Goal: Contribute content: Add original content to the website for others to see

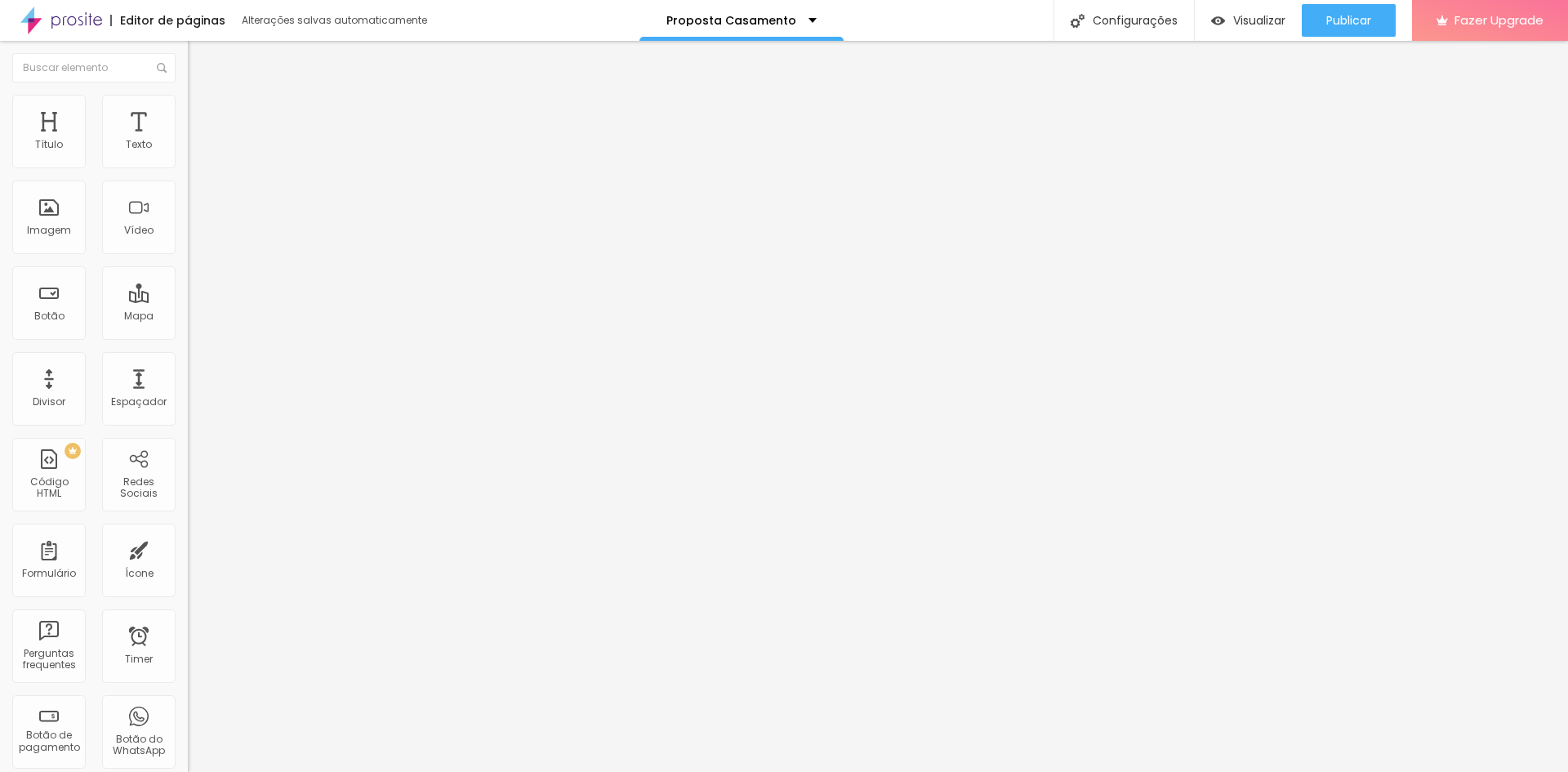
click at [188, 140] on span "Trocar imagem" at bounding box center [232, 133] width 89 height 14
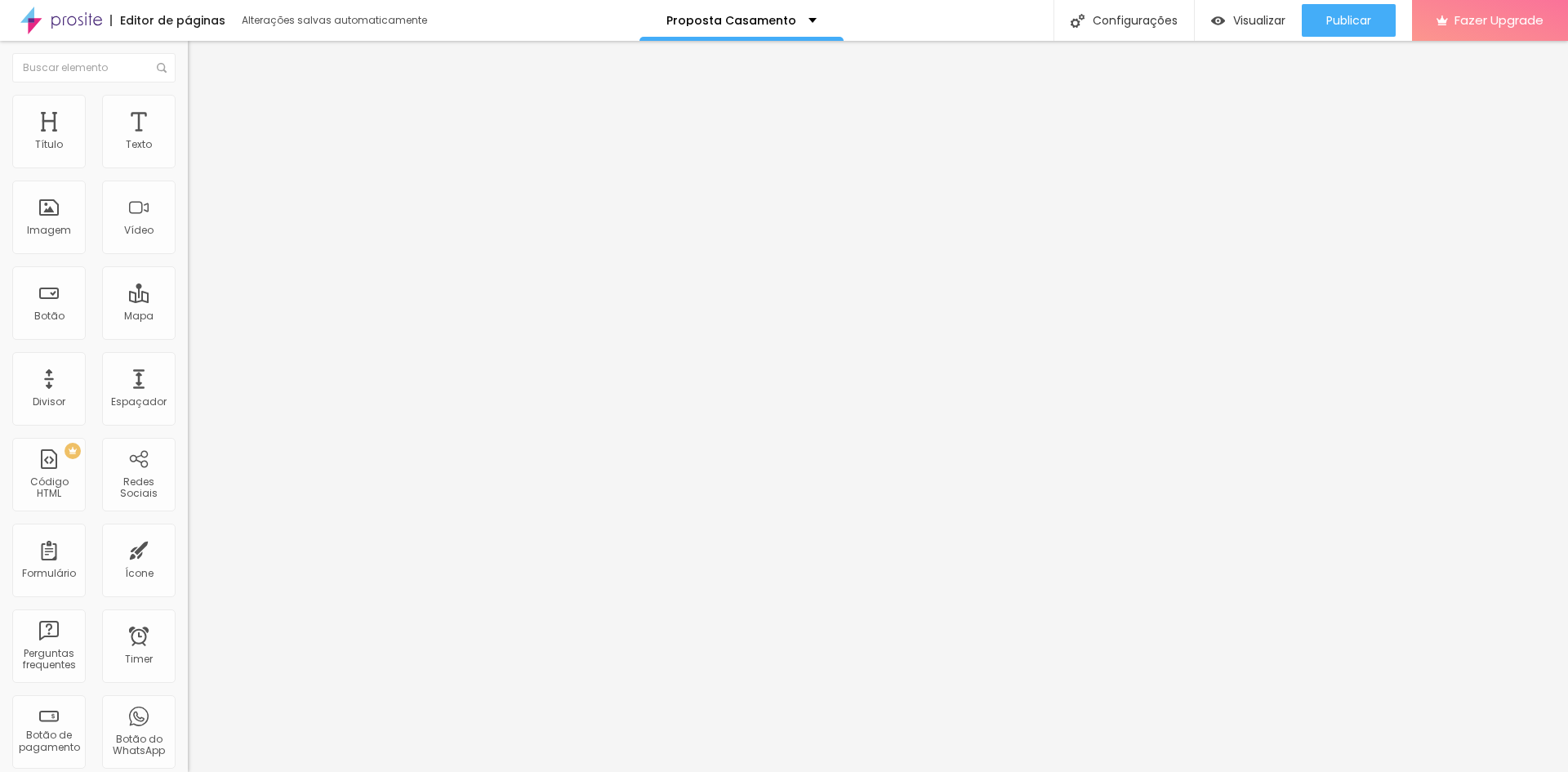
click at [188, 140] on span "Trocar imagem" at bounding box center [232, 133] width 89 height 14
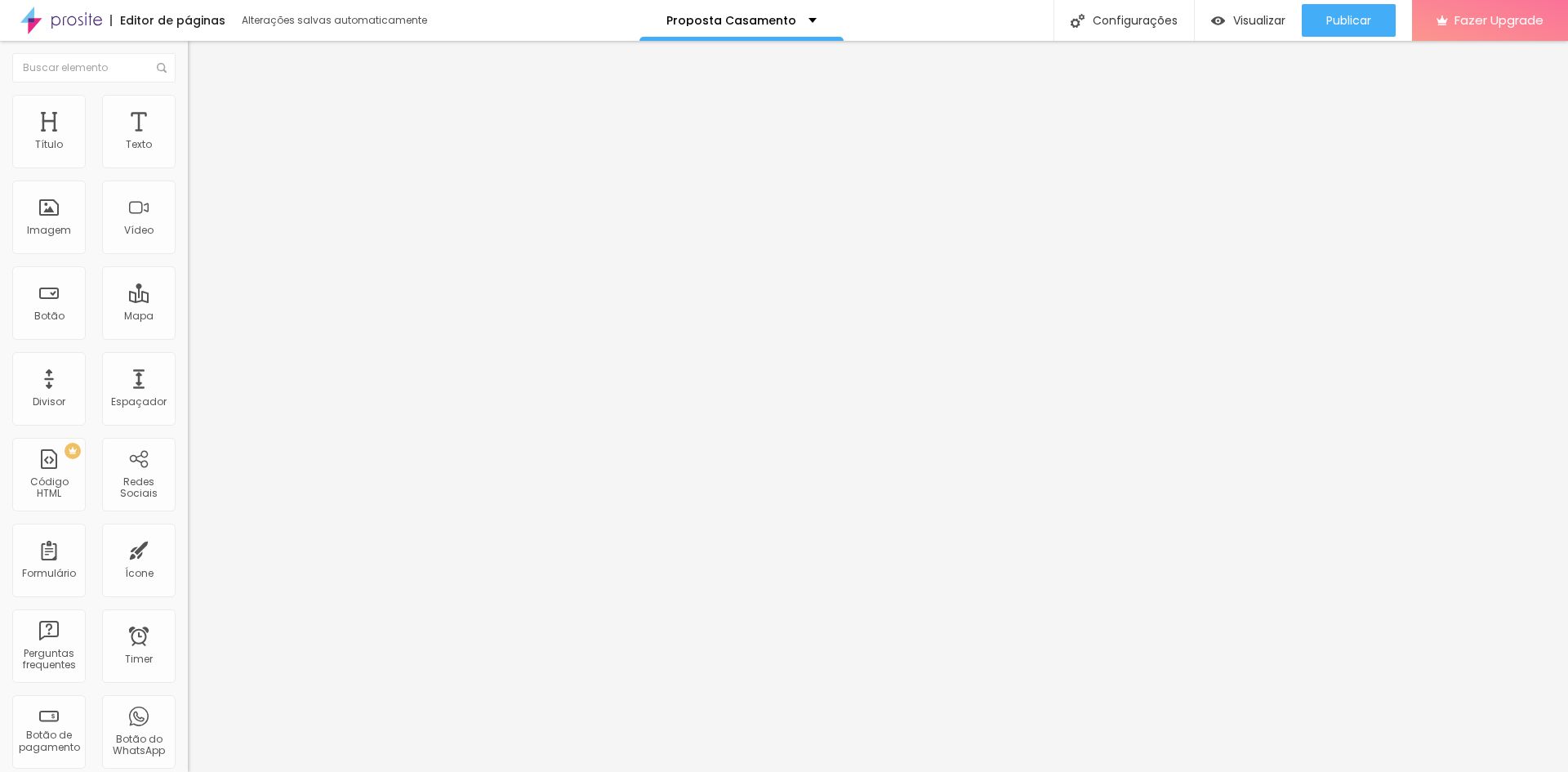
click at [188, 140] on span "Trocar imagem" at bounding box center [232, 133] width 89 height 14
click at [188, 139] on div "Trocar imagem" at bounding box center [282, 133] width 188 height 11
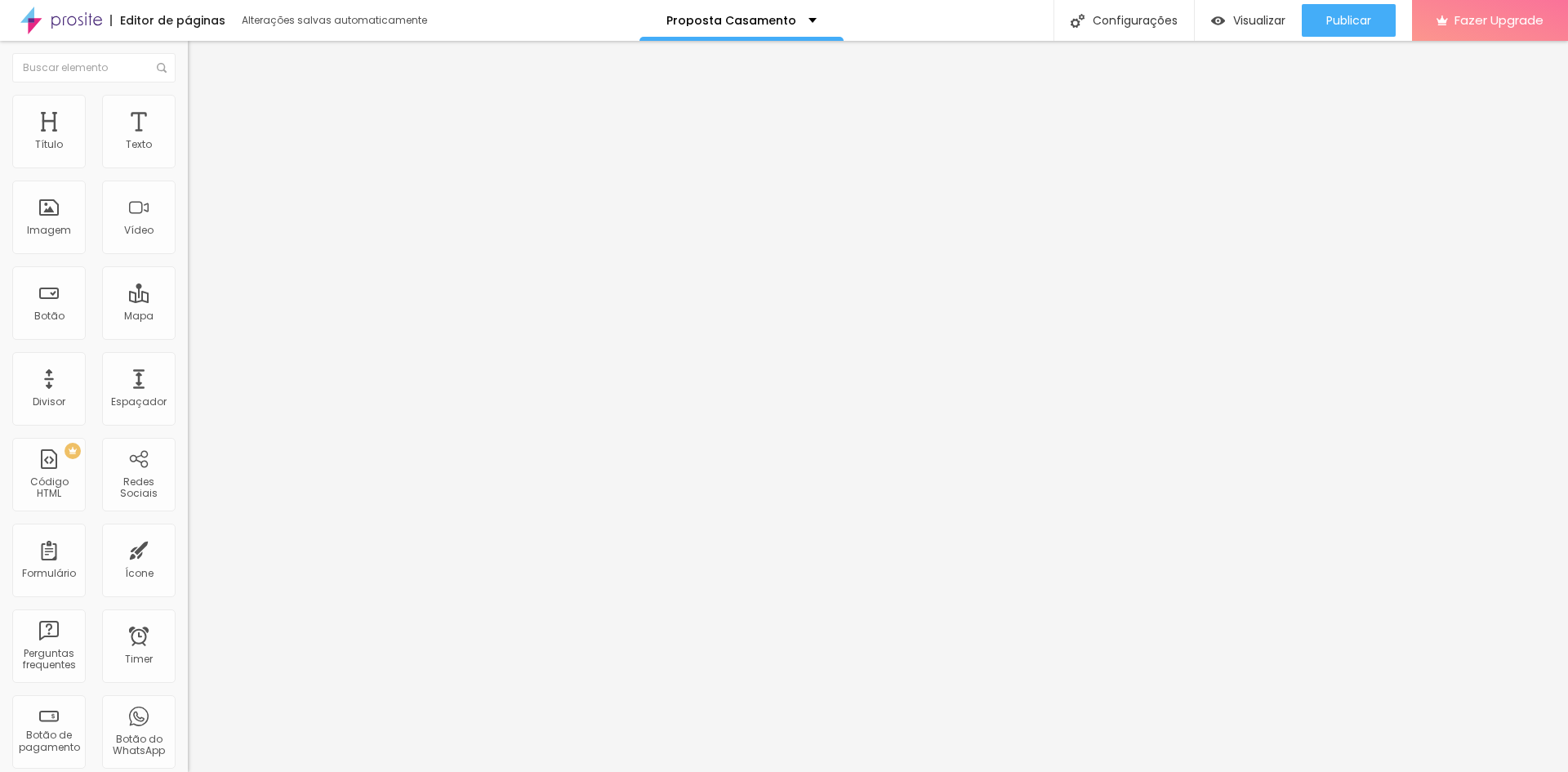
click at [188, 140] on span "Trocar imagem" at bounding box center [232, 133] width 89 height 14
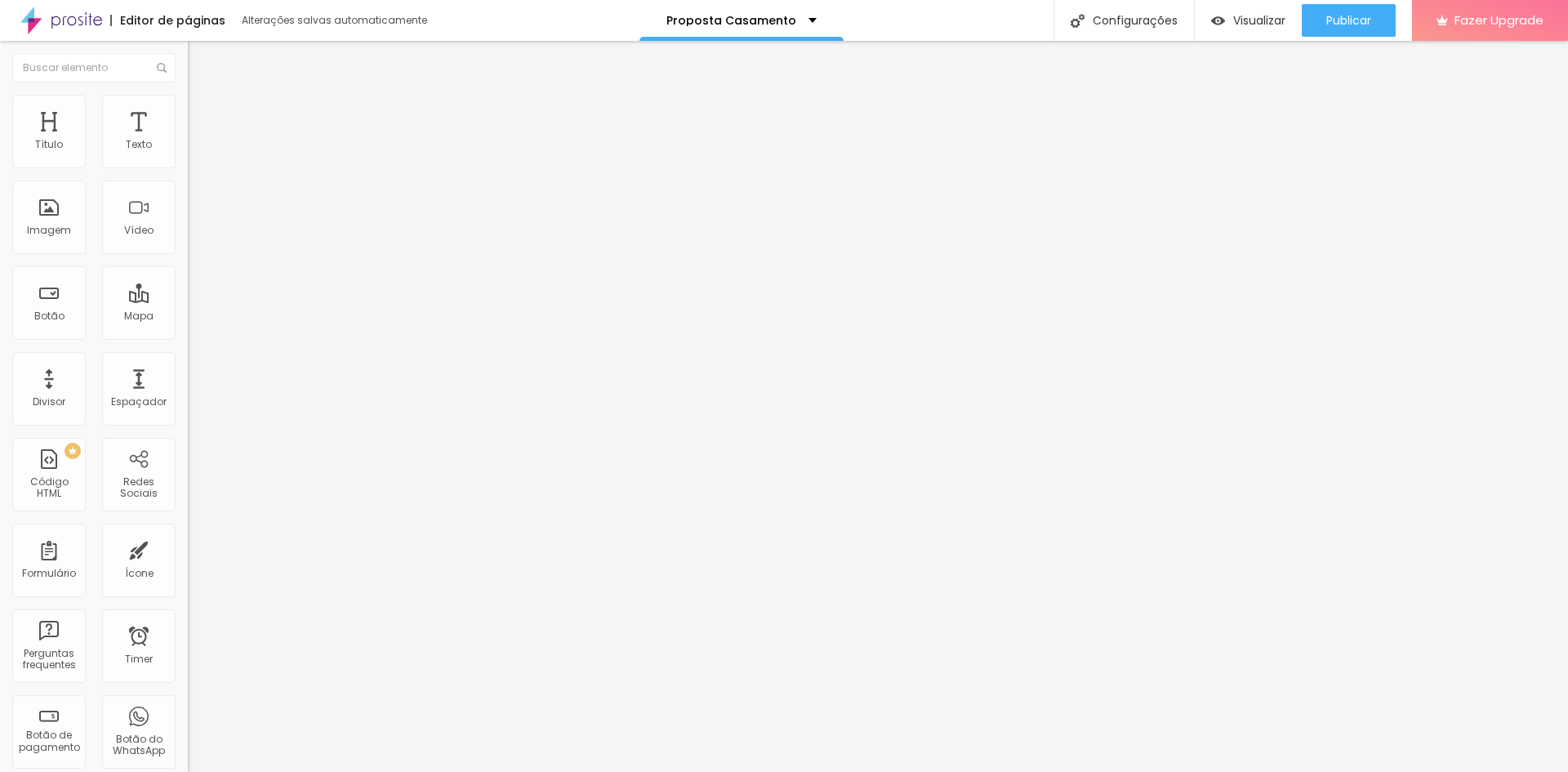
click at [188, 139] on div "Trocar imagem" at bounding box center [282, 133] width 188 height 11
click at [188, 140] on span "Trocar imagem" at bounding box center [232, 133] width 89 height 14
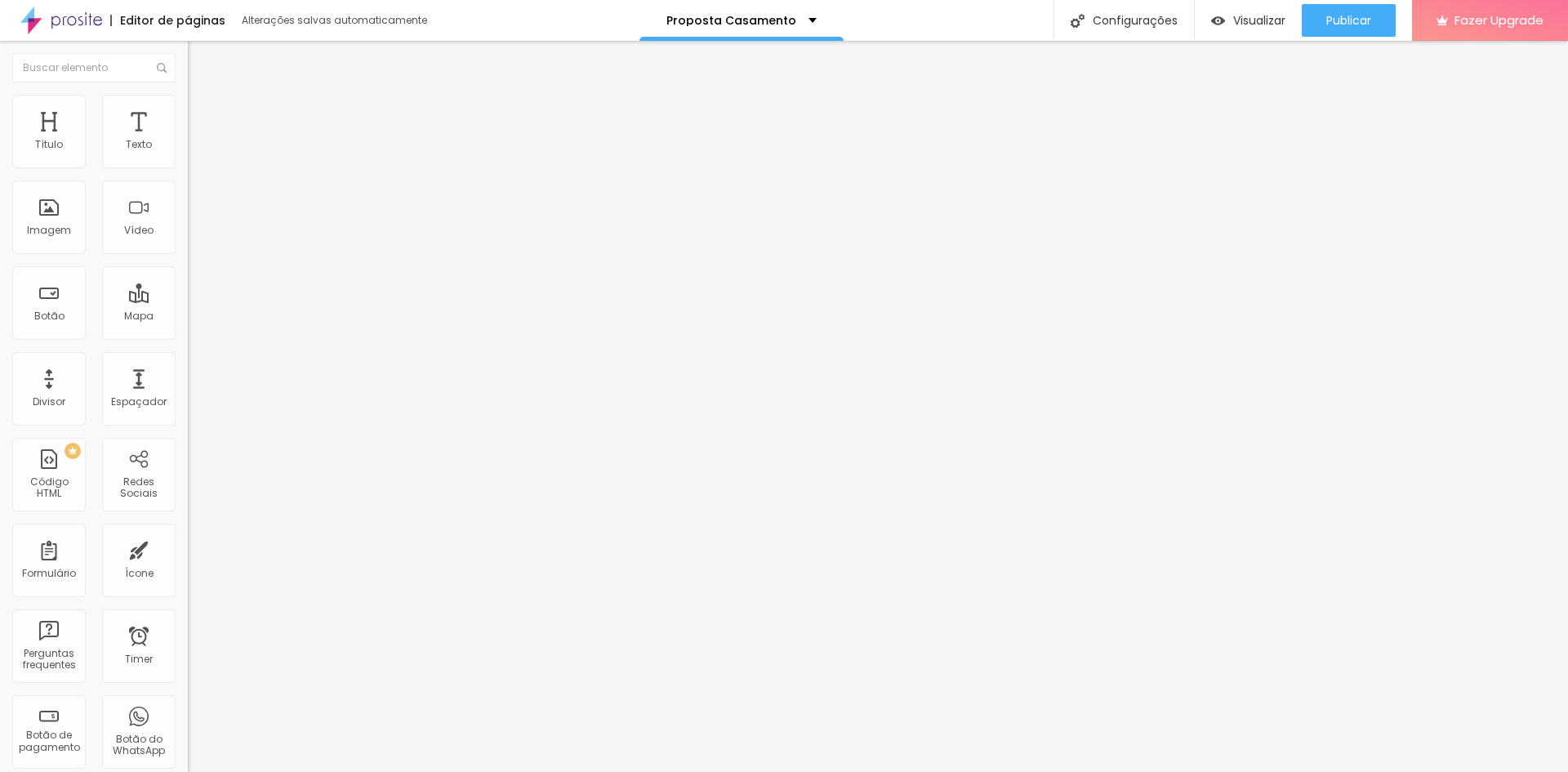
click at [188, 140] on span "Trocar imagem" at bounding box center [232, 133] width 89 height 14
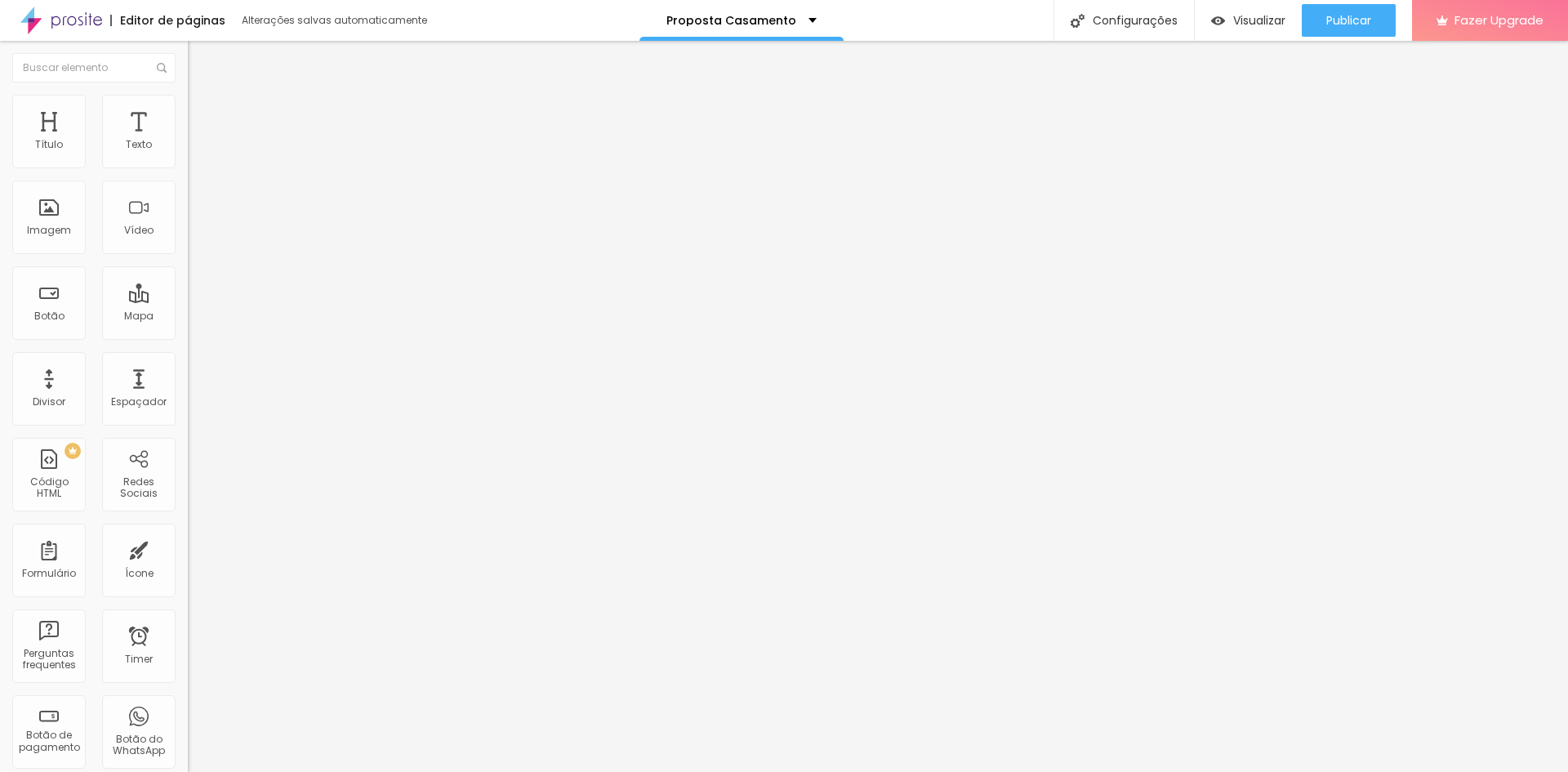
click at [188, 140] on span "Trocar imagem" at bounding box center [232, 133] width 89 height 14
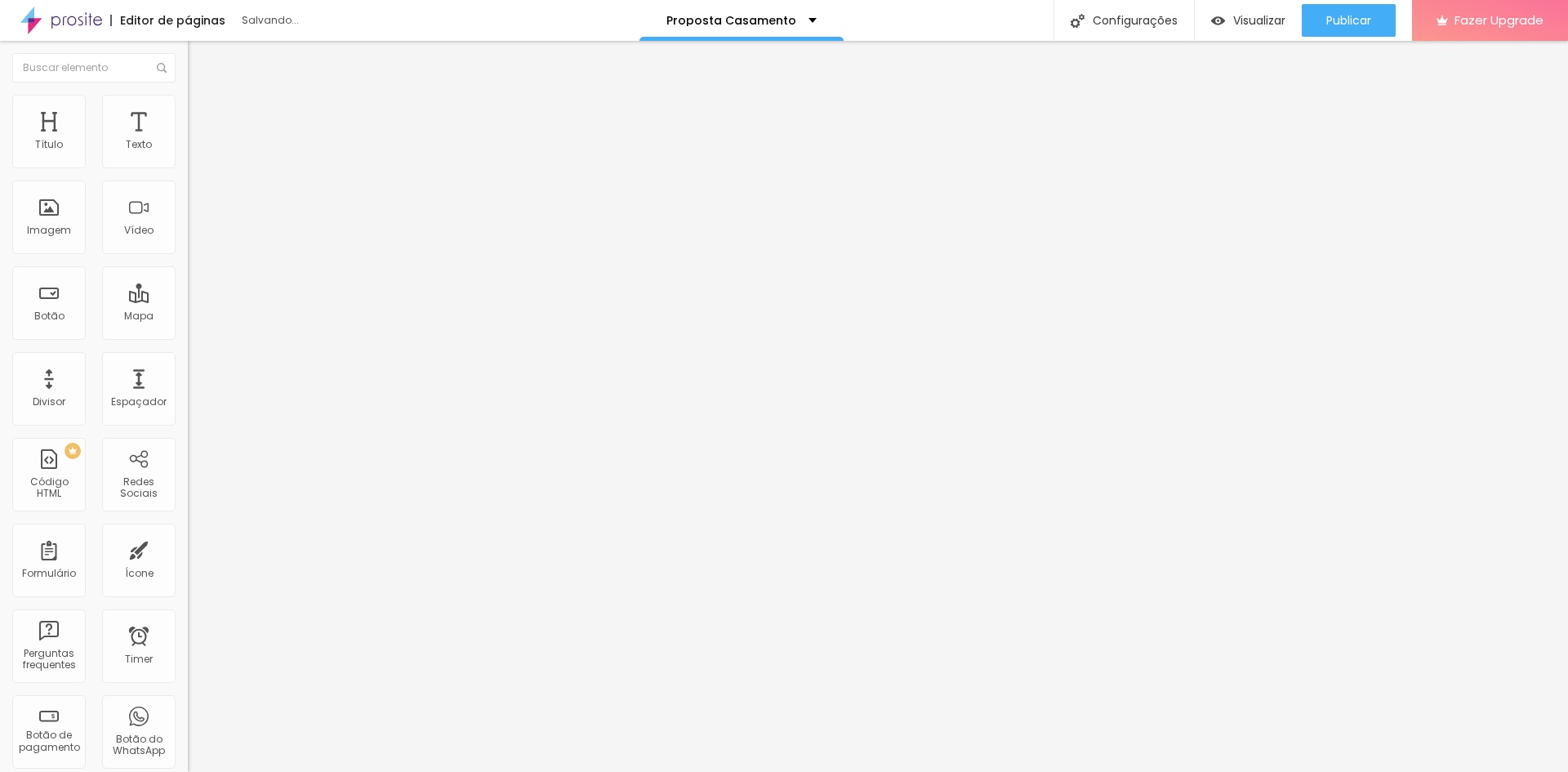
click at [188, 140] on span "Trocar imagem" at bounding box center [232, 133] width 89 height 14
click at [1352, 25] on span "Publicar" at bounding box center [1349, 20] width 45 height 13
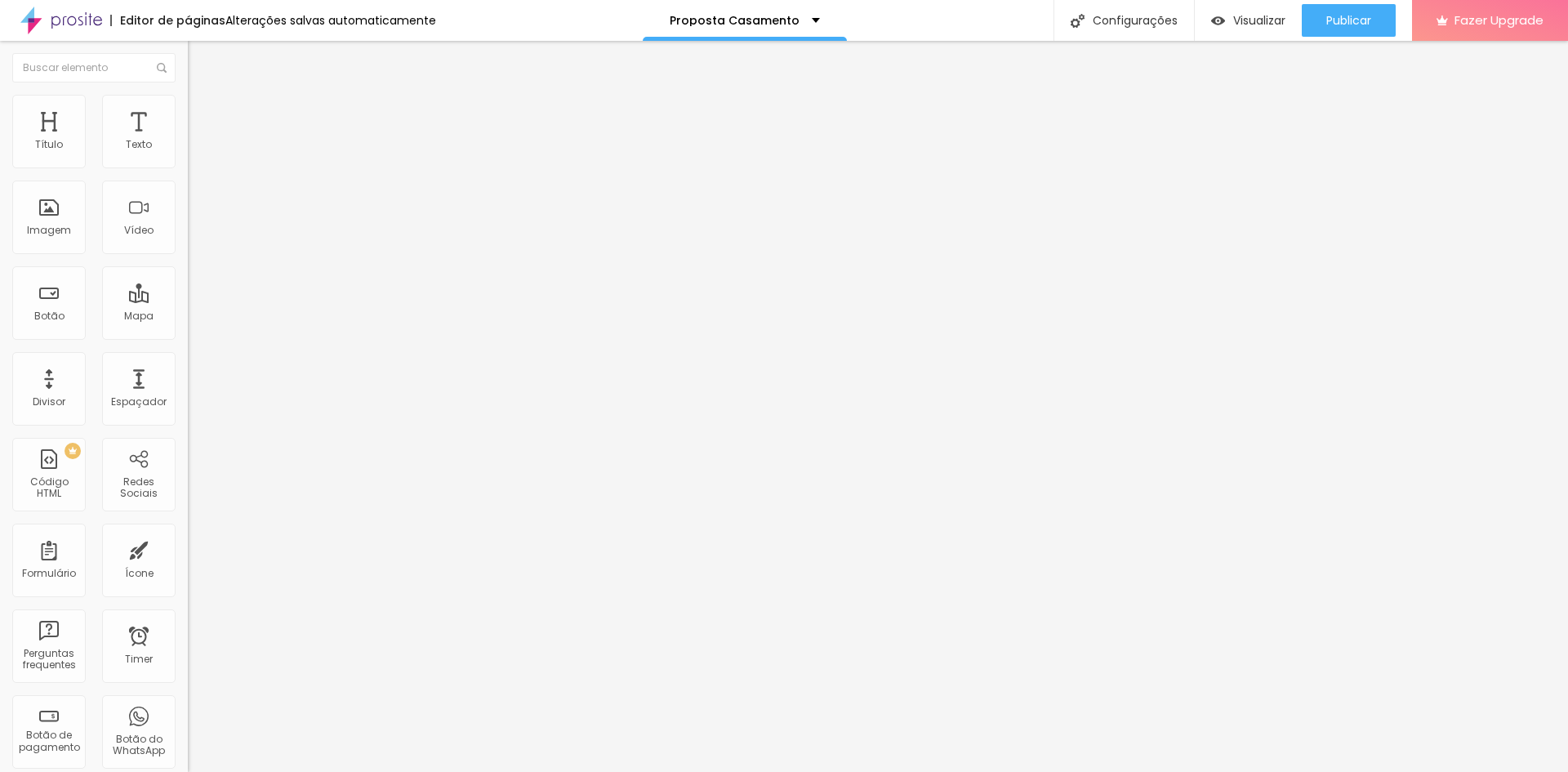
click at [188, 95] on li "Estilo" at bounding box center [282, 103] width 188 height 17
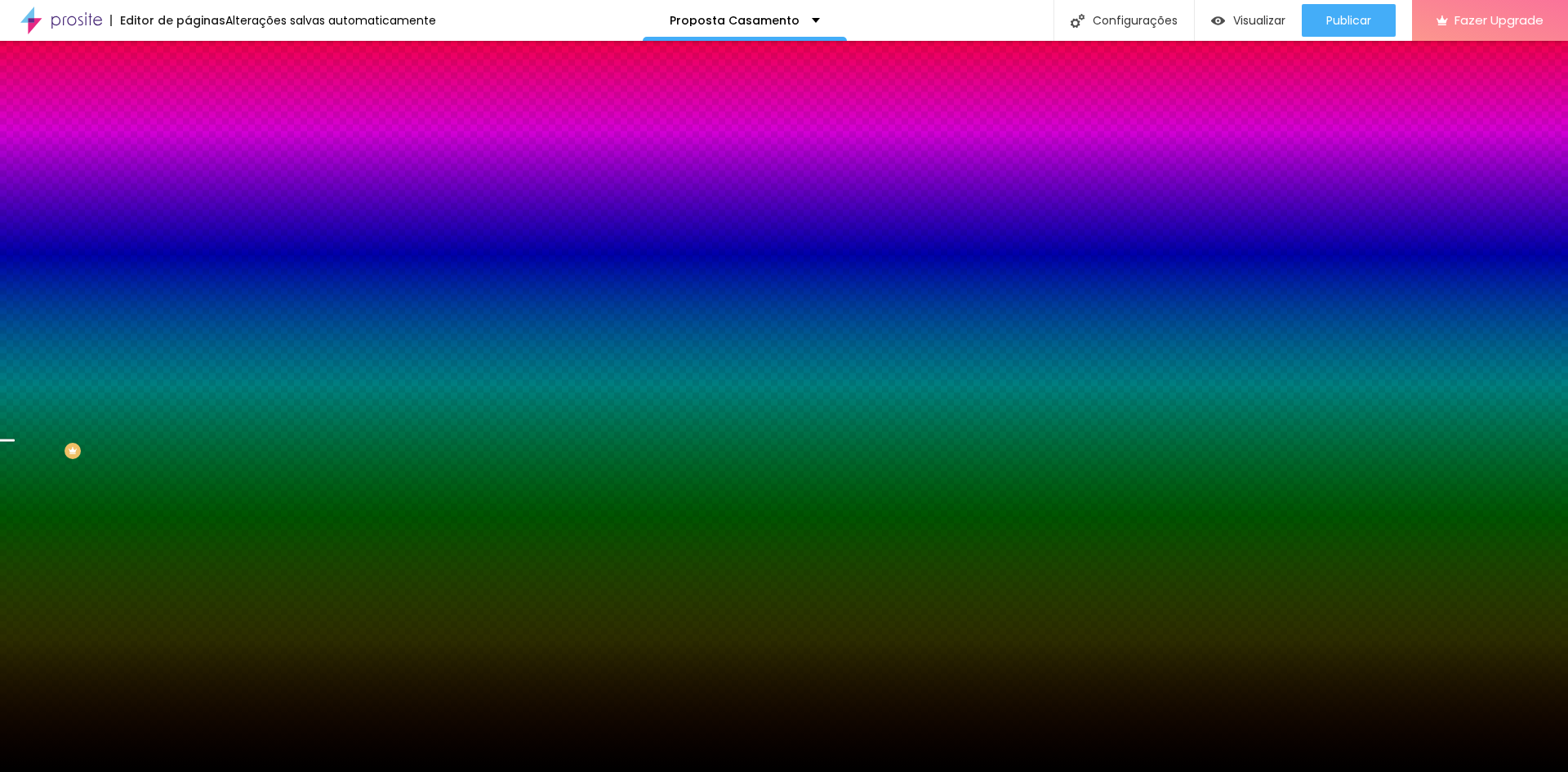
click at [188, 150] on span "Trocar imagem" at bounding box center [232, 143] width 89 height 14
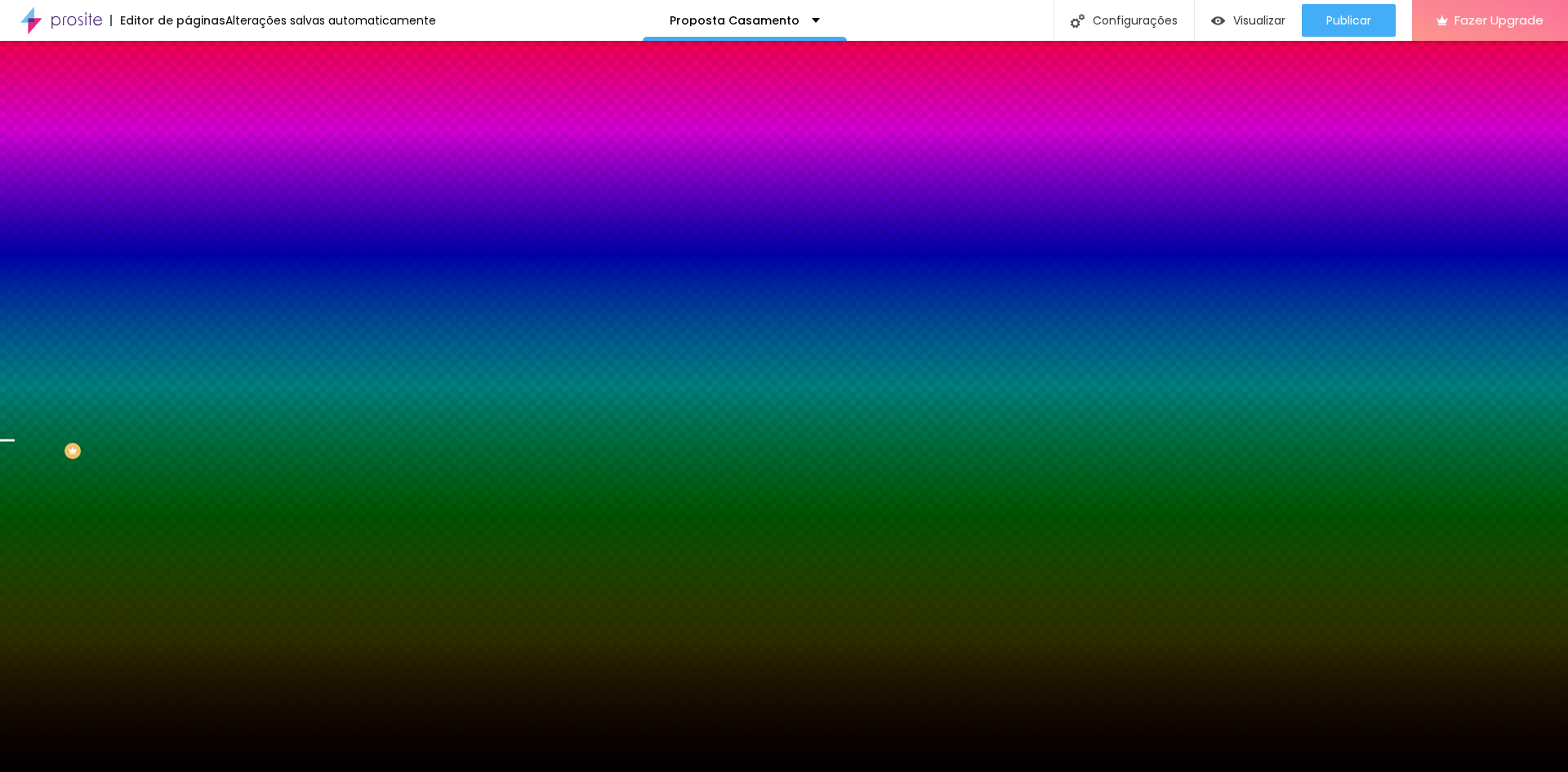
click at [188, 150] on span "Trocar imagem" at bounding box center [232, 143] width 89 height 14
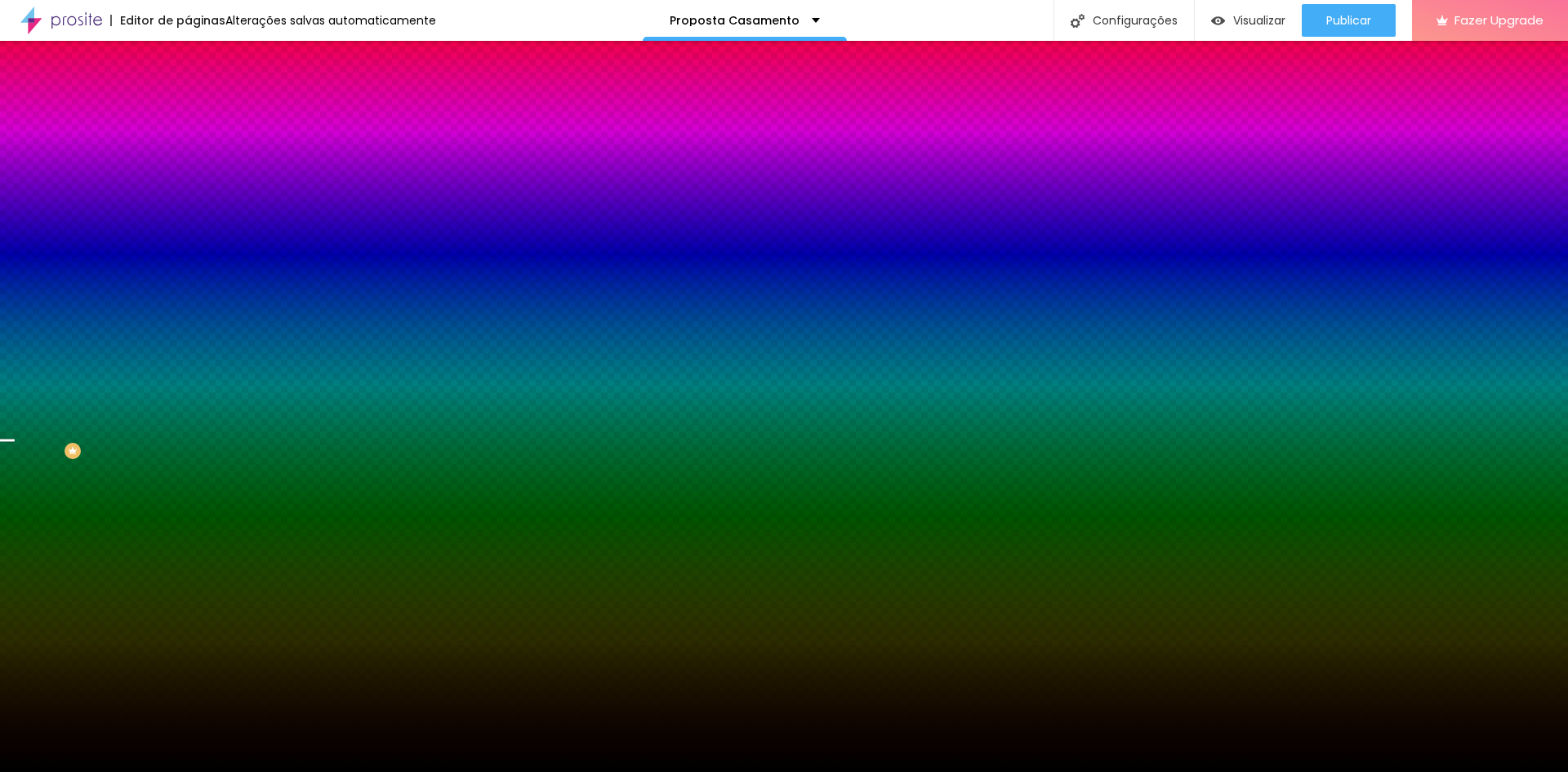
click at [188, 150] on span "Trocar imagem" at bounding box center [232, 143] width 89 height 14
